Goal: Information Seeking & Learning: Learn about a topic

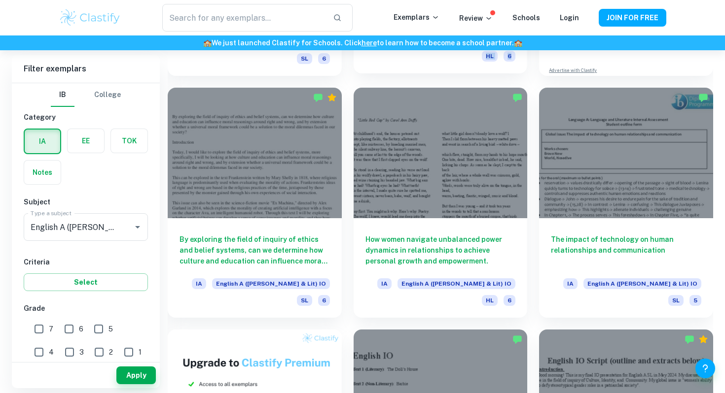
scroll to position [439, 0]
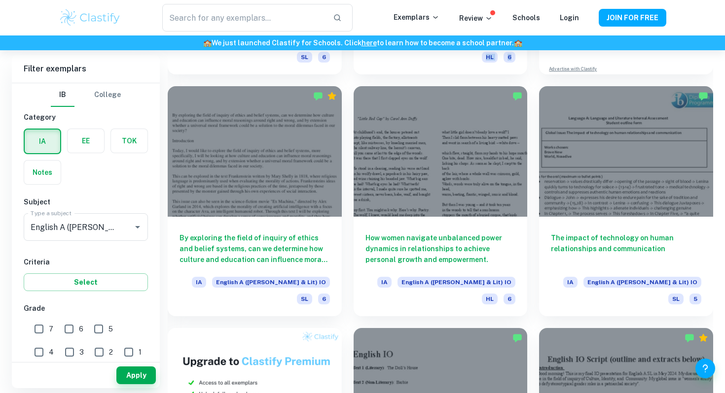
click at [39, 326] on input "7" at bounding box center [39, 329] width 20 height 20
checkbox input "true"
click at [134, 375] on button "Apply" at bounding box center [135, 376] width 39 height 18
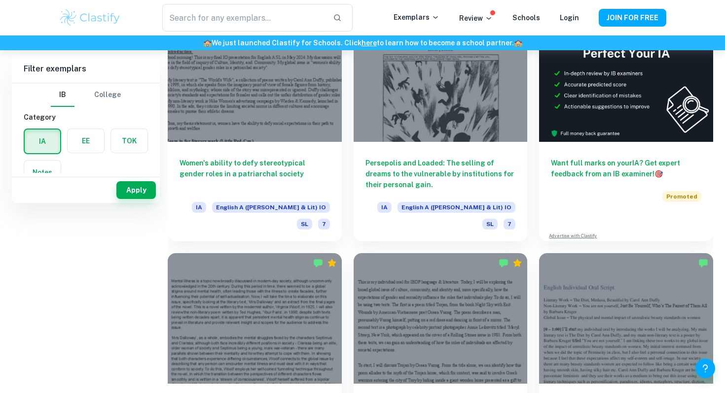
scroll to position [0, 0]
